Goal: Task Accomplishment & Management: Manage account settings

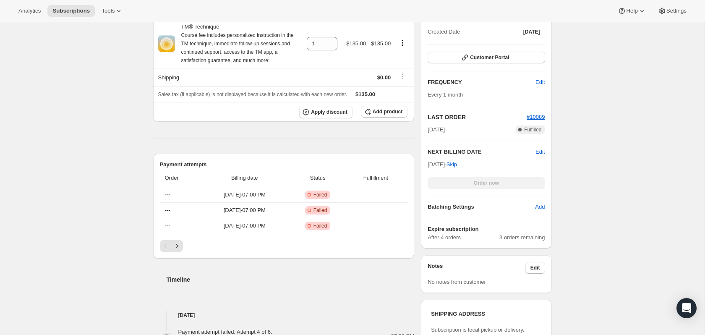
scroll to position [170, 0]
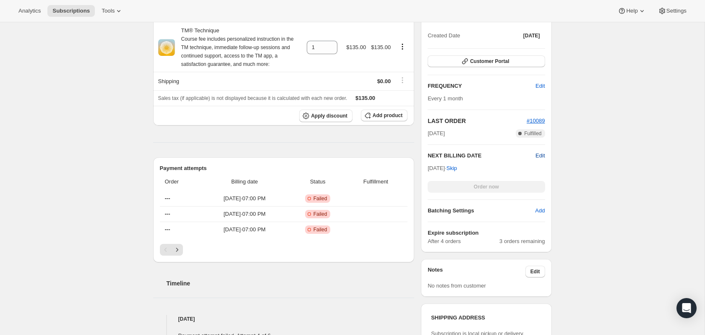
click at [539, 156] on span "Edit" at bounding box center [539, 155] width 9 height 8
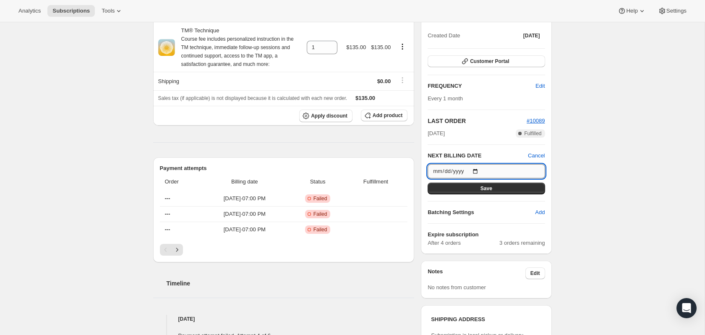
click at [475, 172] on input "[DATE]" at bounding box center [485, 171] width 117 height 14
click at [476, 172] on input "[DATE]" at bounding box center [485, 171] width 117 height 14
click at [499, 153] on h2 "NEXT BILLING DATE" at bounding box center [477, 155] width 100 height 8
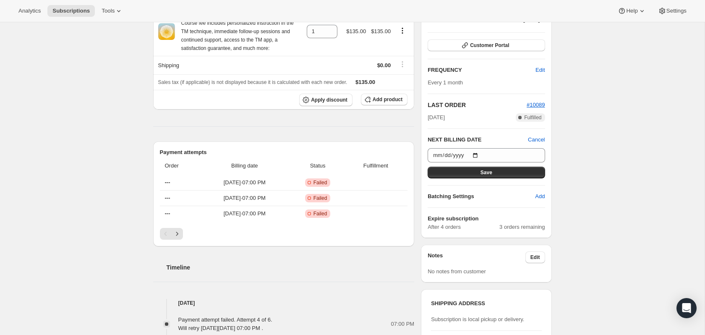
scroll to position [182, 0]
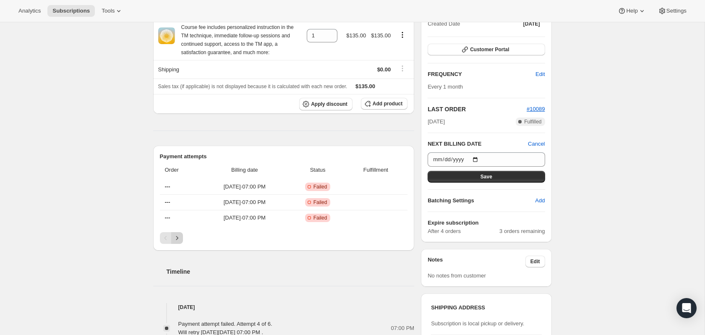
click at [172, 240] on button "Next" at bounding box center [177, 238] width 12 height 12
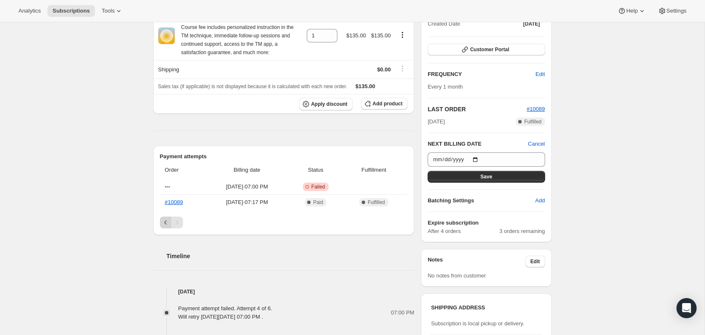
click at [168, 224] on icon "Previous" at bounding box center [165, 222] width 8 height 8
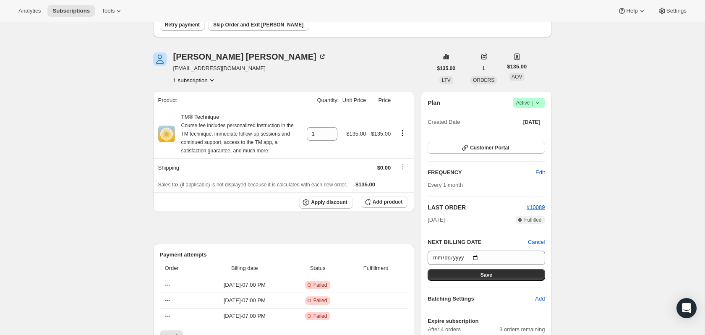
scroll to position [80, 0]
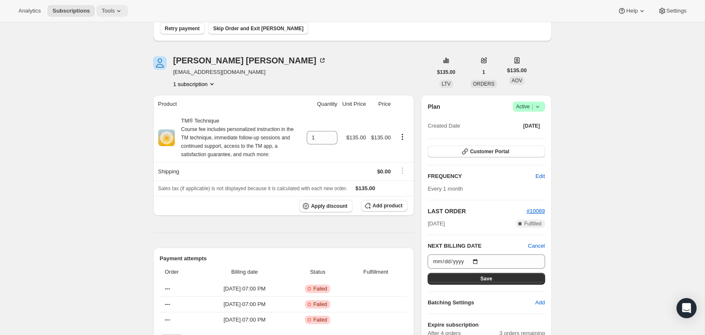
click at [112, 16] on button "Tools" at bounding box center [111, 11] width 31 height 12
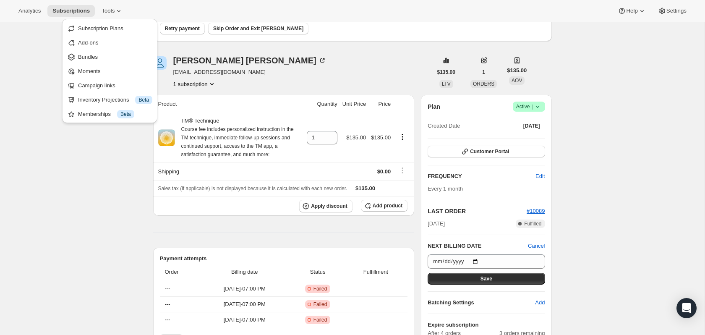
click at [46, 151] on div "Subscription #24979636374. This page is ready Subscription #24979636374 Success…" at bounding box center [352, 341] width 704 height 798
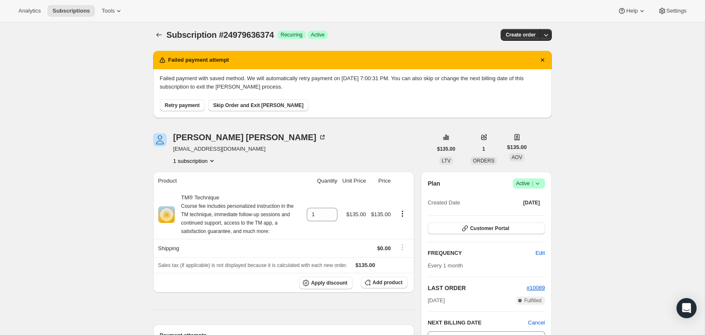
scroll to position [0, 0]
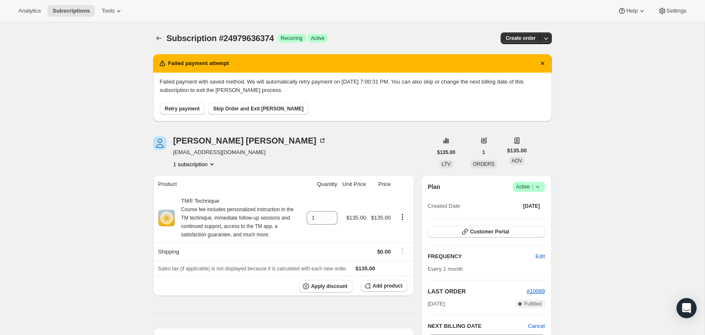
click at [543, 190] on span "Success Active |" at bounding box center [529, 187] width 32 height 10
click at [543, 189] on span "Success Active |" at bounding box center [529, 187] width 32 height 10
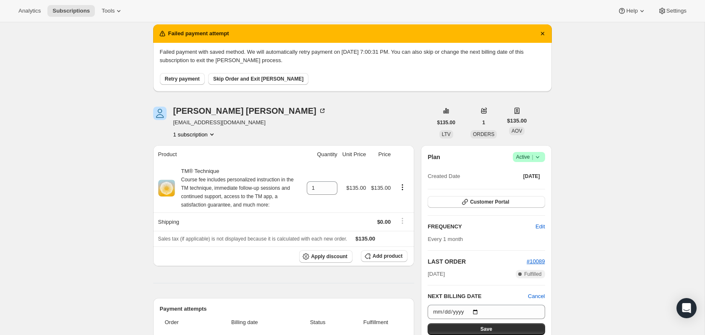
scroll to position [31, 0]
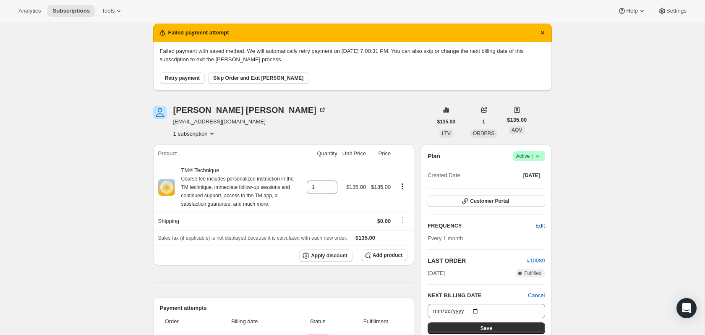
click at [539, 226] on span "Edit" at bounding box center [539, 225] width 9 height 8
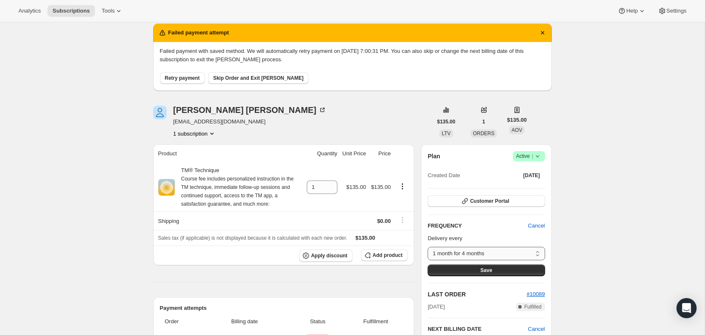
click at [522, 252] on select "1 month for 4 months Custom..." at bounding box center [485, 253] width 117 height 13
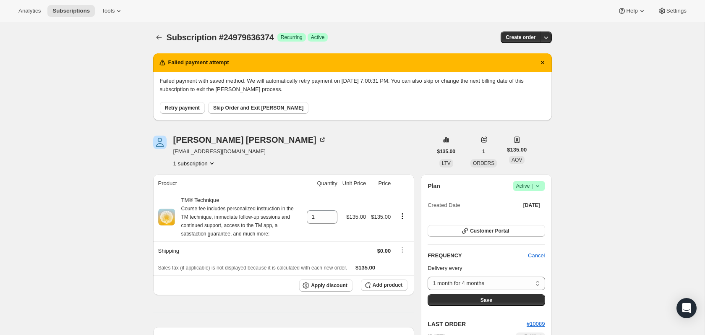
scroll to position [0, 0]
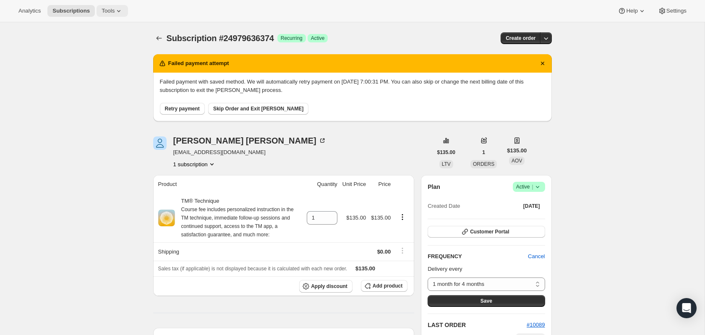
click at [106, 13] on span "Tools" at bounding box center [108, 11] width 13 height 7
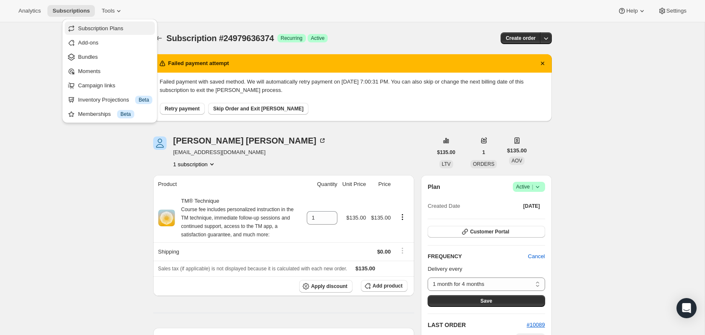
click at [105, 34] on button "Subscription Plans" at bounding box center [110, 27] width 90 height 13
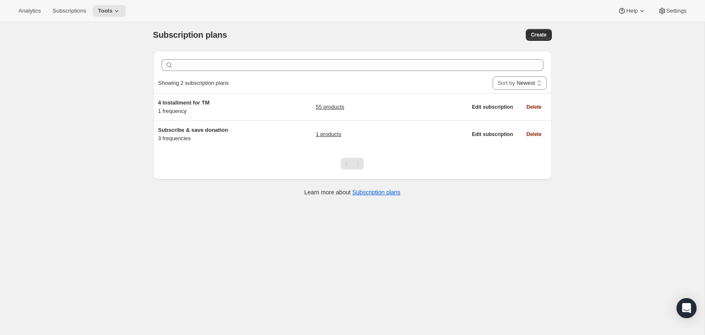
scroll to position [4, 0]
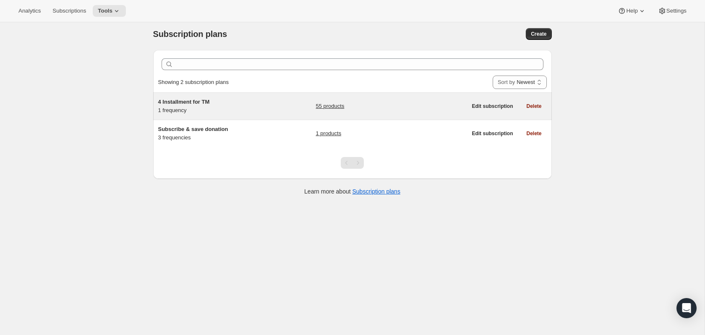
click at [188, 102] on span "4 Installment for TM" at bounding box center [184, 102] width 52 height 6
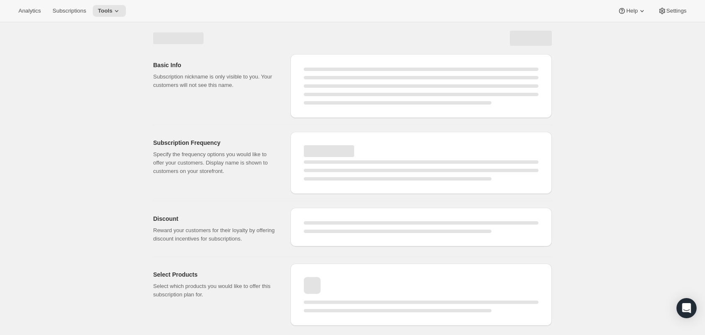
select select "WEEK"
select select "MONTH"
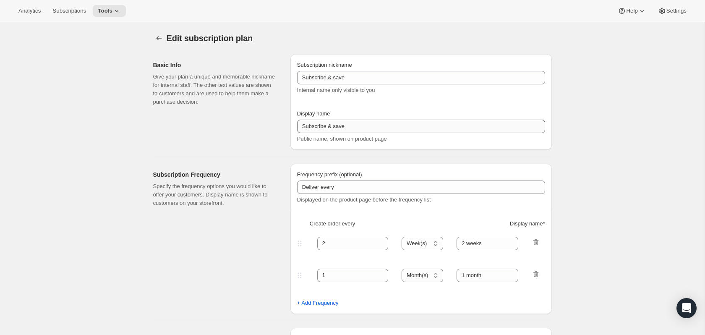
type input "4 Installment for TM"
type input "4 Installment payments"
type input "Billed every"
type input "1"
select select "MONTH"
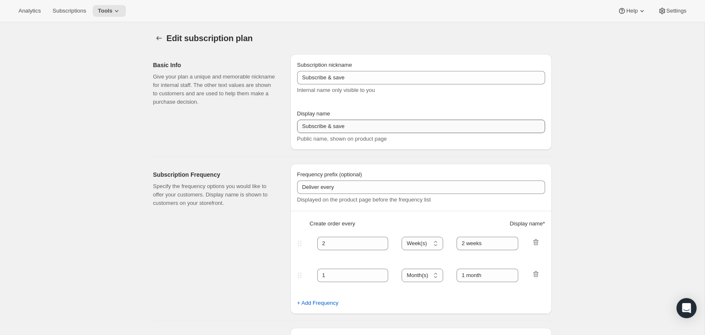
type input "1 month for 4 months"
checkbox input "true"
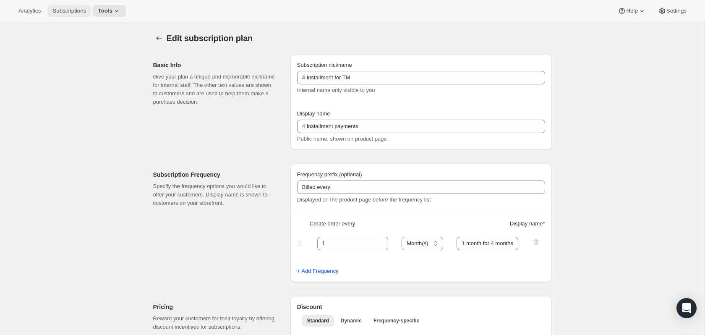
click at [62, 9] on span "Subscriptions" at bounding box center [69, 11] width 34 height 7
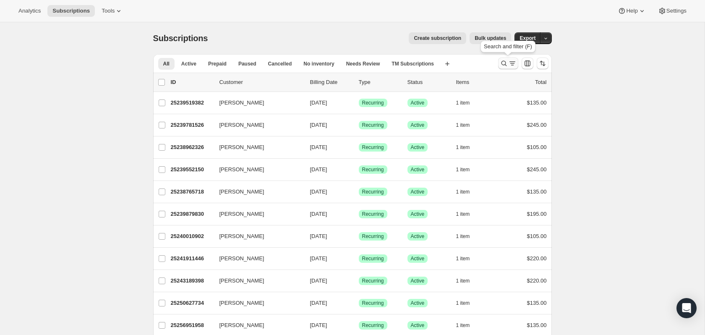
click at [507, 65] on icon "Search and filter results" at bounding box center [504, 63] width 8 height 8
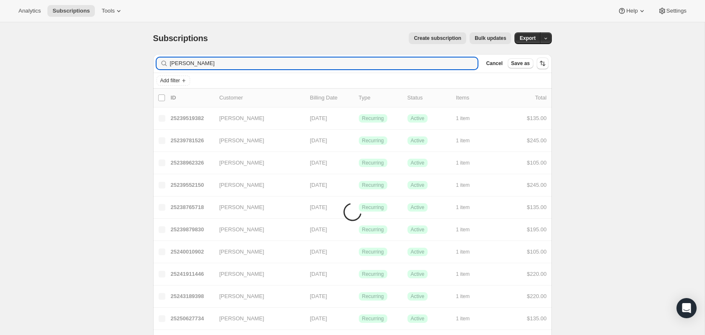
type input "[PERSON_NAME]"
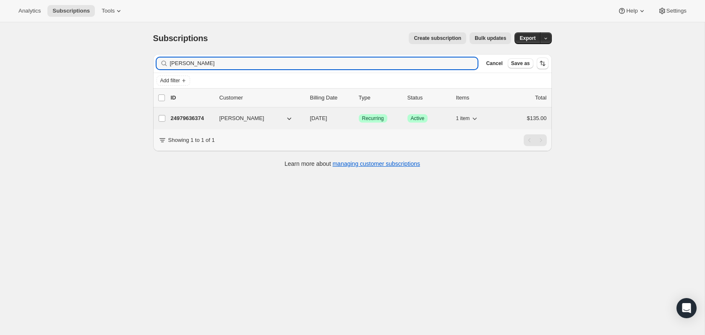
type input "[PERSON_NAME]"
click at [269, 121] on button "[PERSON_NAME]" at bounding box center [256, 118] width 84 height 13
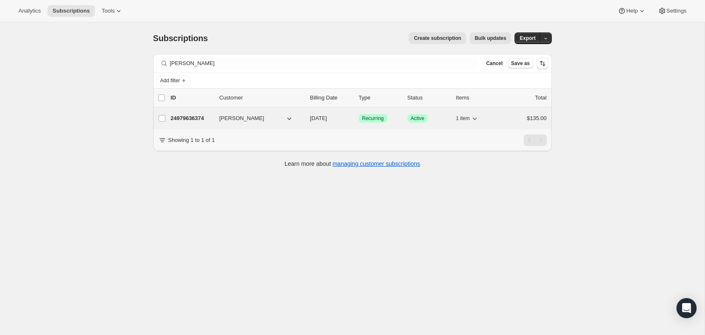
click at [227, 116] on span "[PERSON_NAME]" at bounding box center [241, 118] width 45 height 8
click at [191, 121] on p "24979636374" at bounding box center [192, 118] width 42 height 8
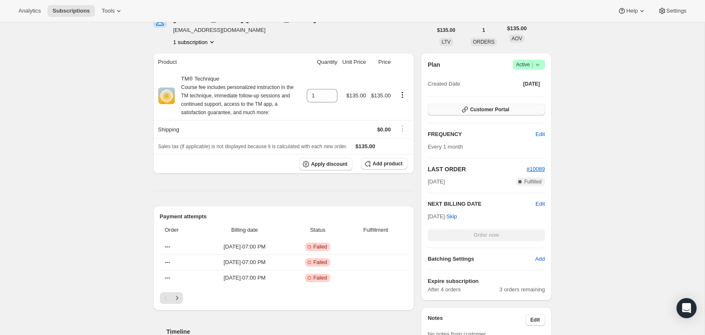
scroll to position [124, 0]
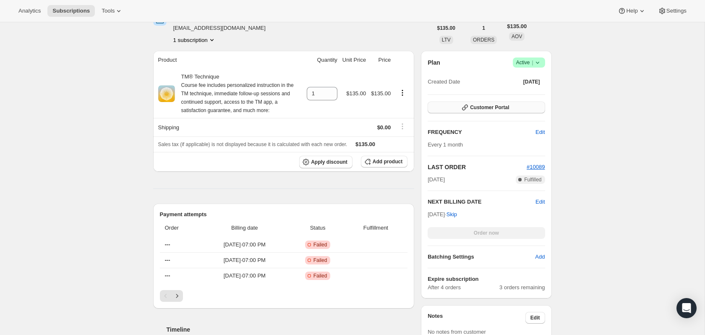
click at [493, 109] on span "Customer Portal" at bounding box center [489, 107] width 39 height 7
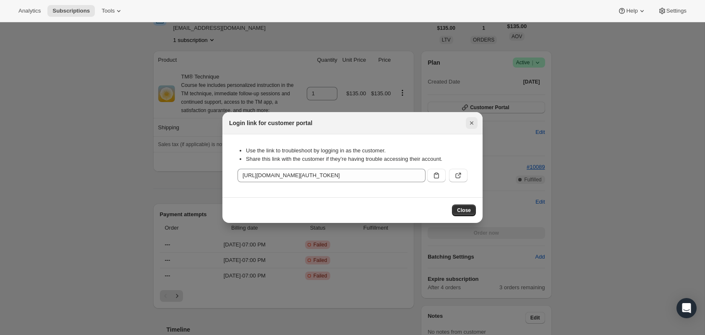
click at [474, 125] on icon "Close" at bounding box center [471, 123] width 8 height 8
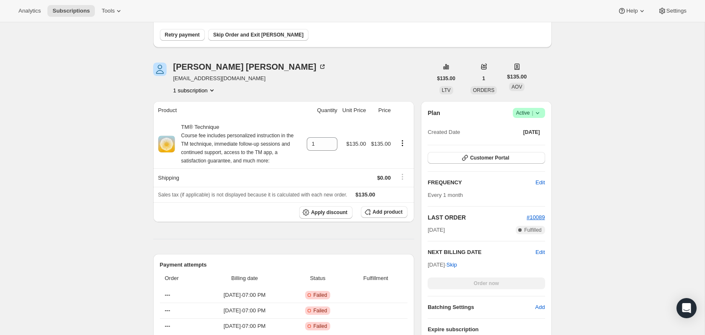
scroll to position [55, 0]
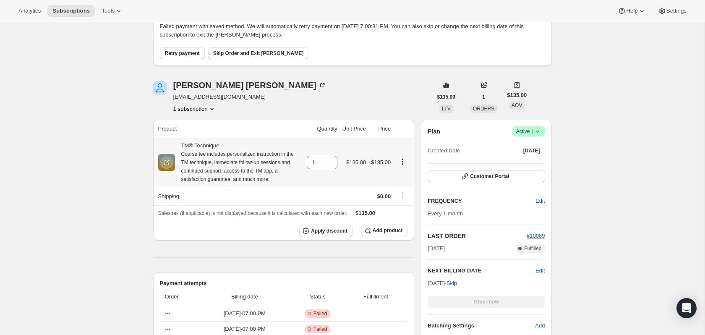
click at [402, 163] on icon "Product actions" at bounding box center [402, 163] width 1 height 1
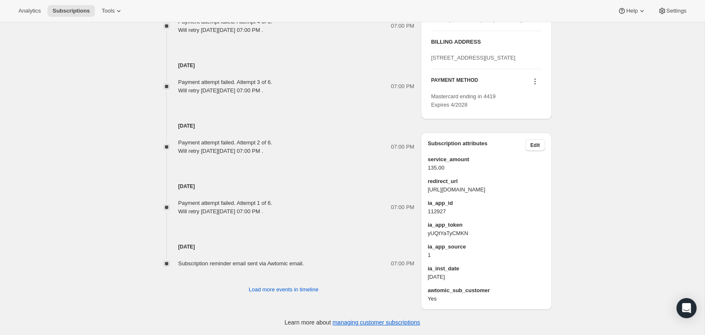
scroll to position [501, 0]
click at [374, 323] on link "managing customer subscriptions" at bounding box center [376, 322] width 88 height 7
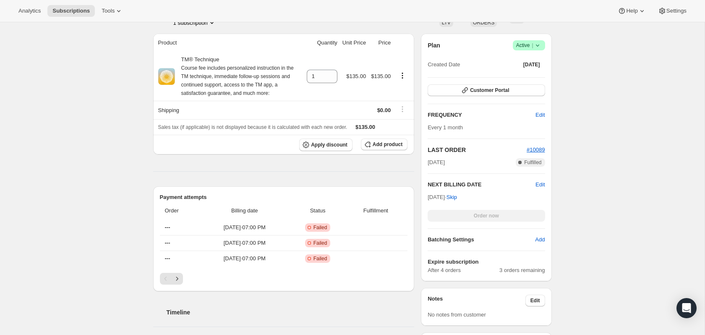
scroll to position [0, 0]
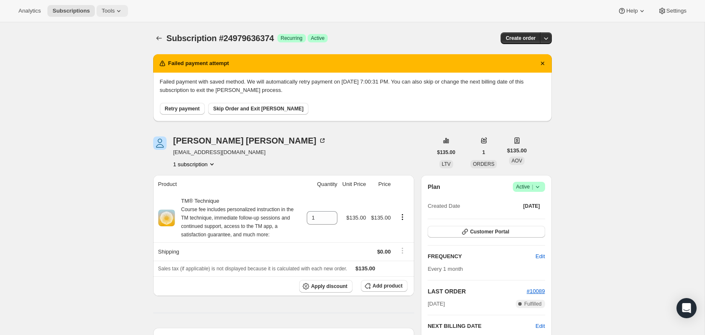
click at [107, 12] on span "Tools" at bounding box center [108, 11] width 13 height 7
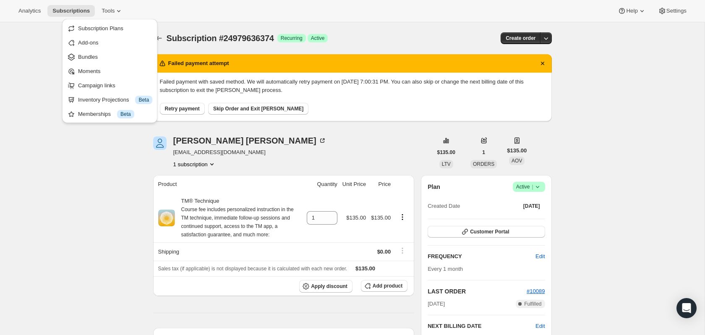
click at [392, 29] on div "Subscription #24979636374. This page is ready Subscription #24979636374 Success…" at bounding box center [352, 38] width 398 height 32
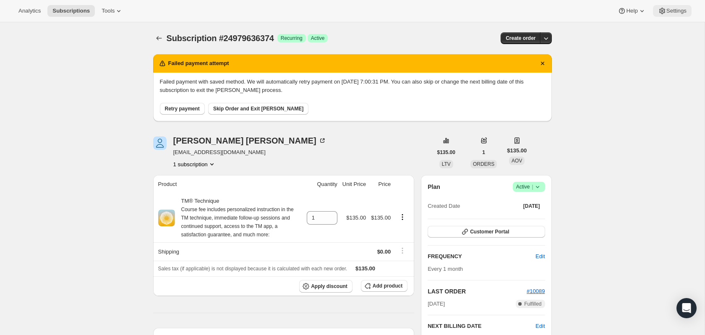
click at [683, 12] on span "Settings" at bounding box center [676, 11] width 20 height 7
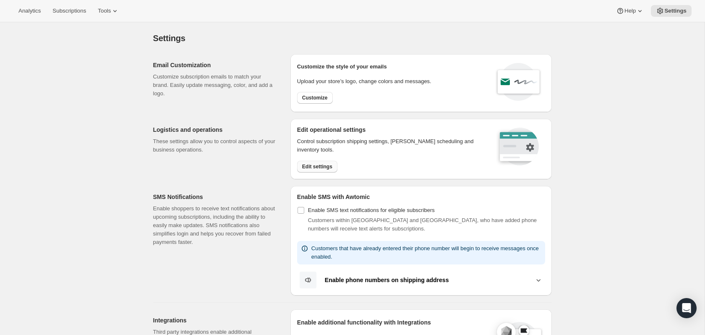
click at [326, 163] on span "Edit settings" at bounding box center [317, 166] width 30 height 7
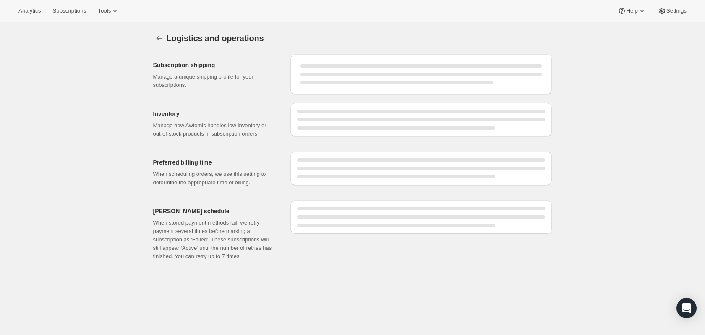
select select "DAY"
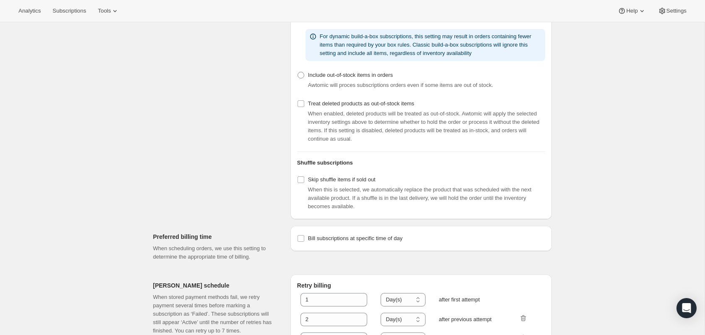
scroll to position [251, 0]
click at [623, 157] on div "Logistics and operations. This page is ready Logistics and operations Subscript…" at bounding box center [352, 94] width 704 height 646
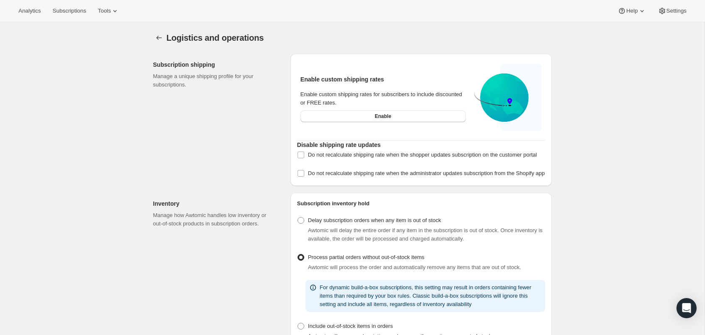
scroll to position [0, 0]
drag, startPoint x: 67, startPoint y: 80, endPoint x: 76, endPoint y: 12, distance: 69.0
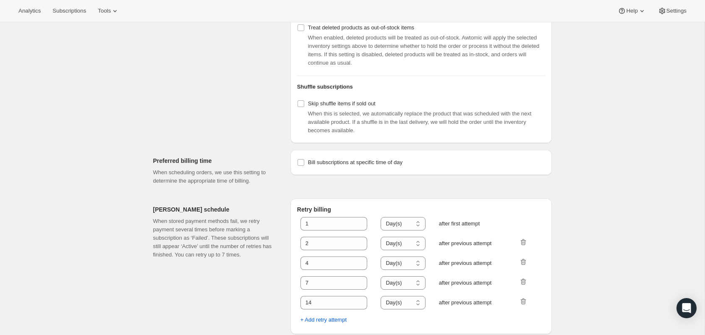
scroll to position [320, 0]
